Goal: Information Seeking & Learning: Find specific page/section

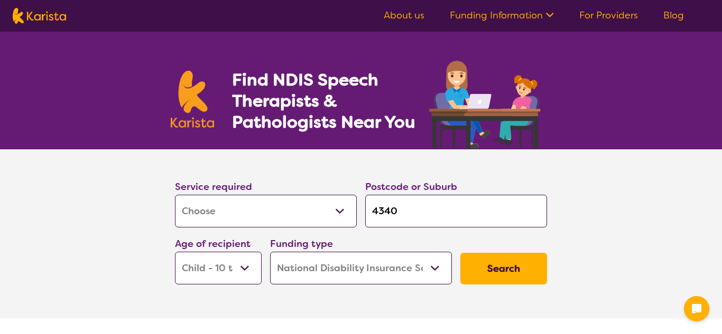
select select "[MEDICAL_DATA]"
select select "CH"
select select "NDIS"
select select "[MEDICAL_DATA]"
select select "CH"
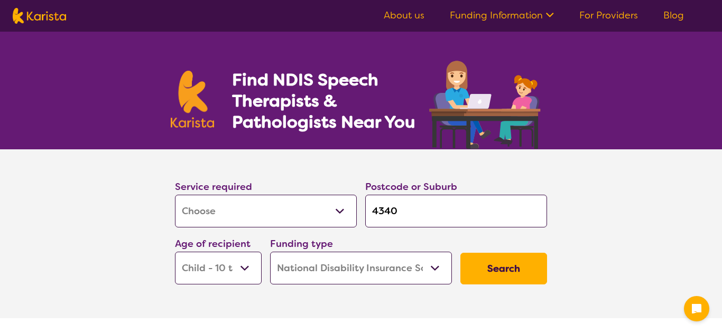
select select "NDIS"
click at [433, 219] on input "4340" at bounding box center [456, 211] width 182 height 33
type input "434"
type input "43"
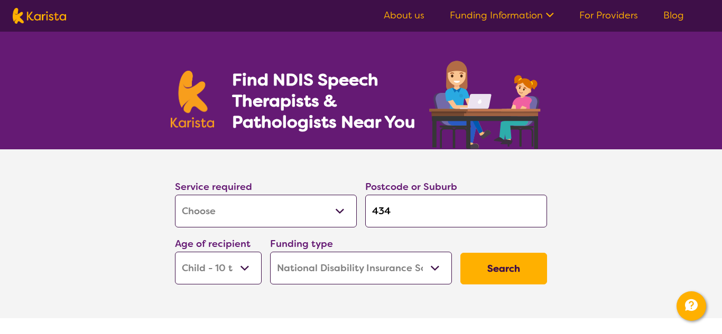
type input "43"
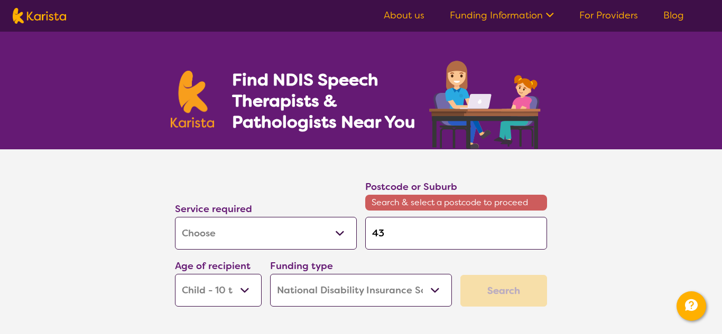
type input "4"
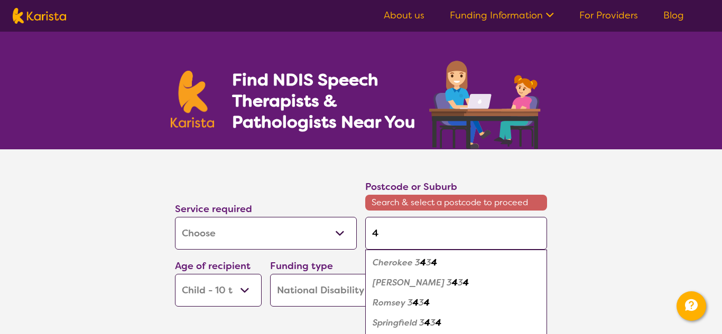
type input "44"
type input "441"
type input "4413"
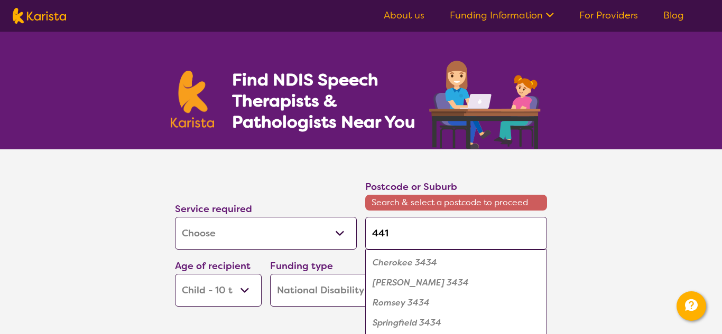
type input "4413"
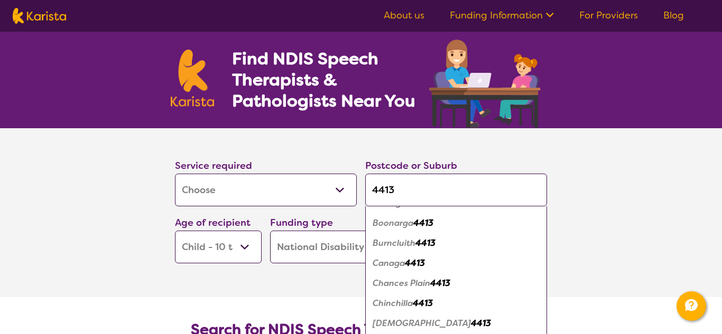
scroll to position [22, 0]
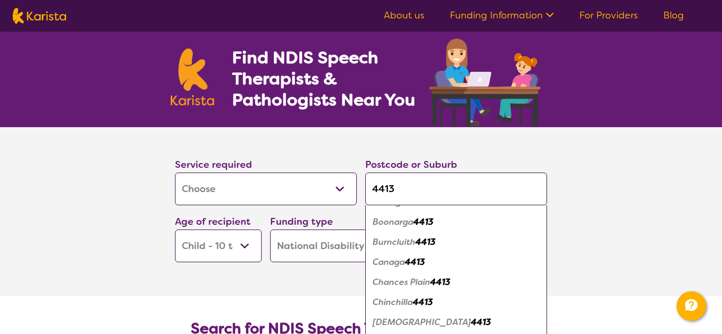
type input "4413"
click at [418, 304] on em "4413" at bounding box center [423, 302] width 20 height 11
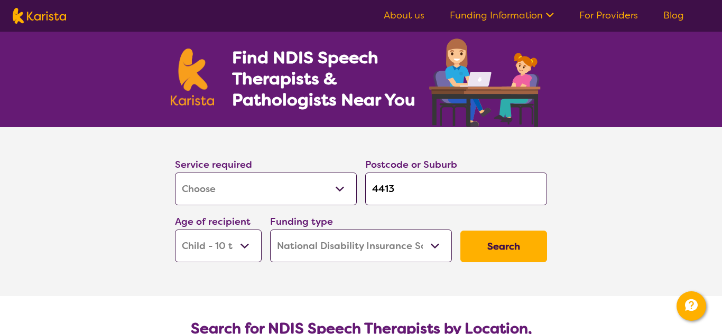
click at [238, 252] on select "Early Childhood - 0 to 9 Child - 10 to 11 Adolescent - 12 to 17 Adult - 18 to 6…" at bounding box center [218, 246] width 87 height 33
select select "AD"
click at [175, 230] on select "Early Childhood - 0 to 9 Child - 10 to 11 Adolescent - 12 to 17 Adult - 18 to 6…" at bounding box center [218, 246] width 87 height 33
select select "AD"
click at [229, 258] on select "Early Childhood - 0 to 9 Child - 10 to 11 Adolescent - 12 to 17 Adult - 18 to 6…" at bounding box center [218, 246] width 87 height 33
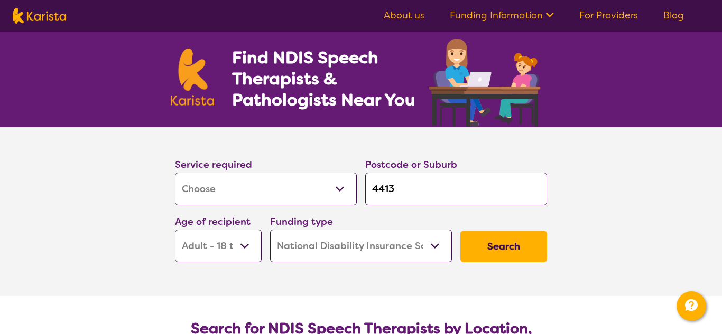
select select "AG"
click at [175, 230] on select "Early Childhood - 0 to 9 Child - 10 to 11 Adolescent - 12 to 17 Adult - 18 to 6…" at bounding box center [218, 246] width 87 height 33
select select "AG"
click at [507, 254] on button "Search" at bounding box center [503, 247] width 87 height 32
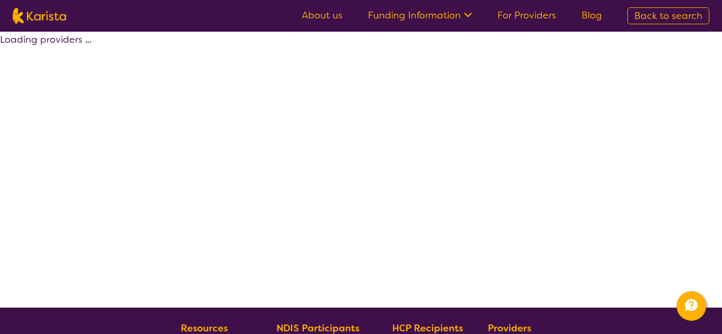
select select "by_score"
